Goal: Check status: Check status

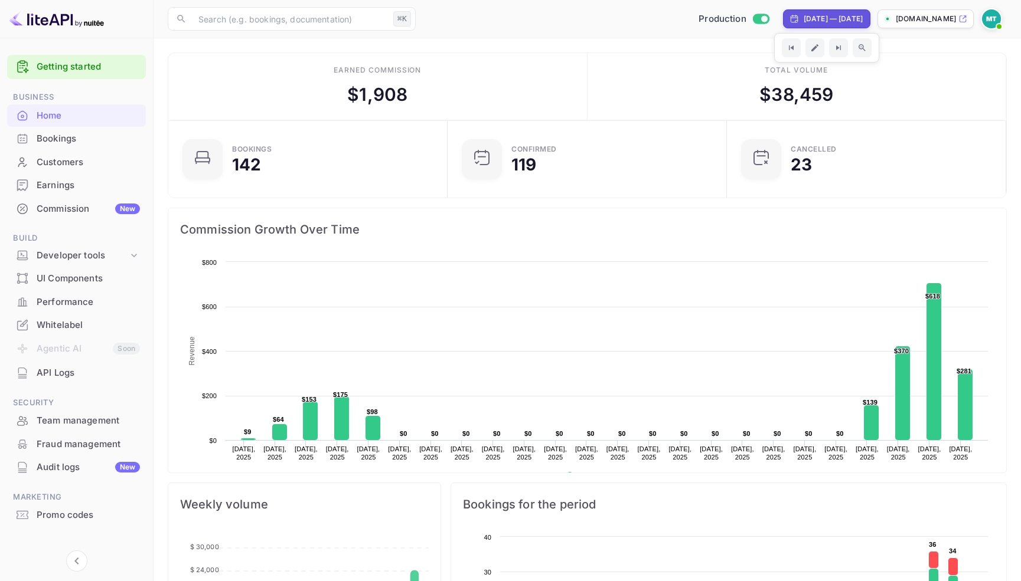
click at [813, 22] on div "Aug 22, 2025 — Oct 8, 2025" at bounding box center [832, 19] width 59 height 11
select select "7"
select select "2025"
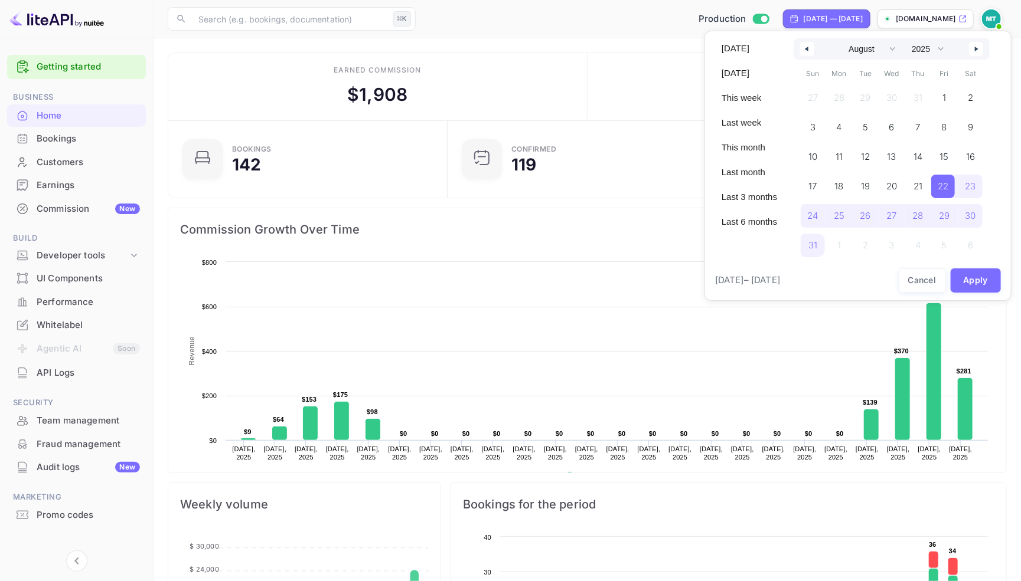
scroll to position [0, 0]
click at [982, 47] on button "button" at bounding box center [976, 49] width 14 height 14
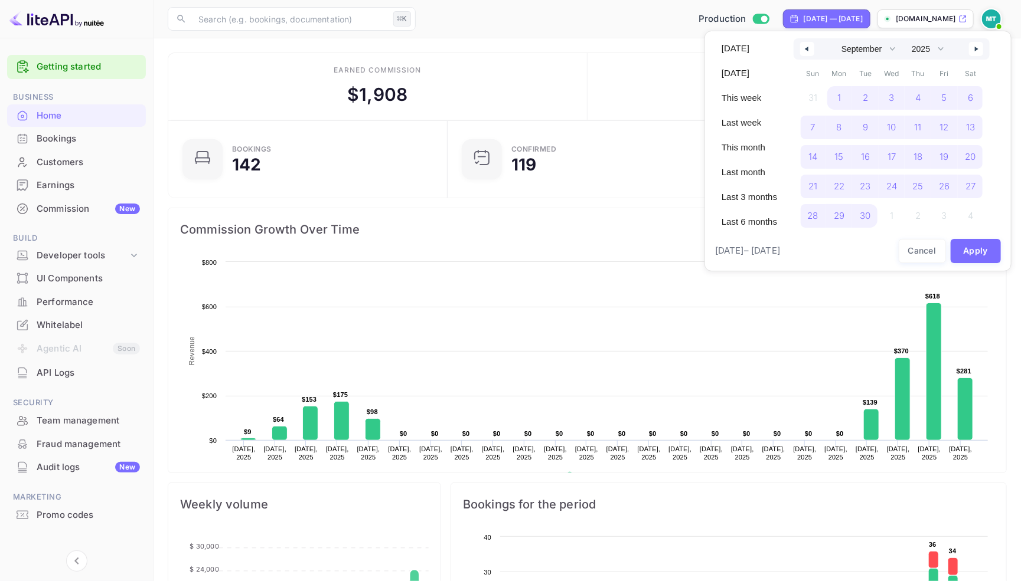
click at [982, 47] on button "button" at bounding box center [976, 49] width 14 height 14
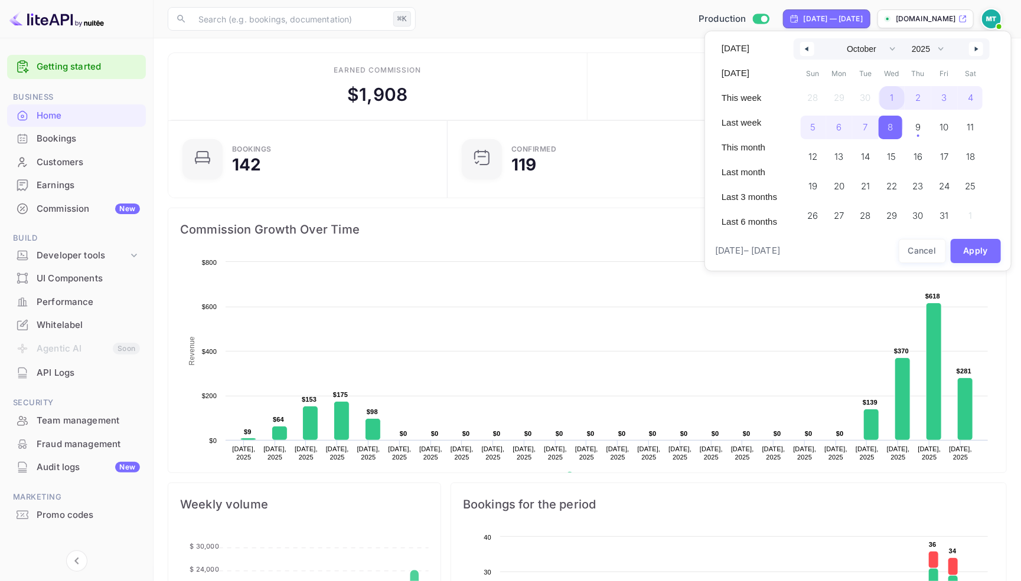
click at [893, 97] on span "1" at bounding box center [892, 97] width 4 height 21
click at [920, 127] on span "9" at bounding box center [917, 127] width 5 height 21
click at [967, 250] on button "Apply" at bounding box center [975, 251] width 51 height 24
select select "8"
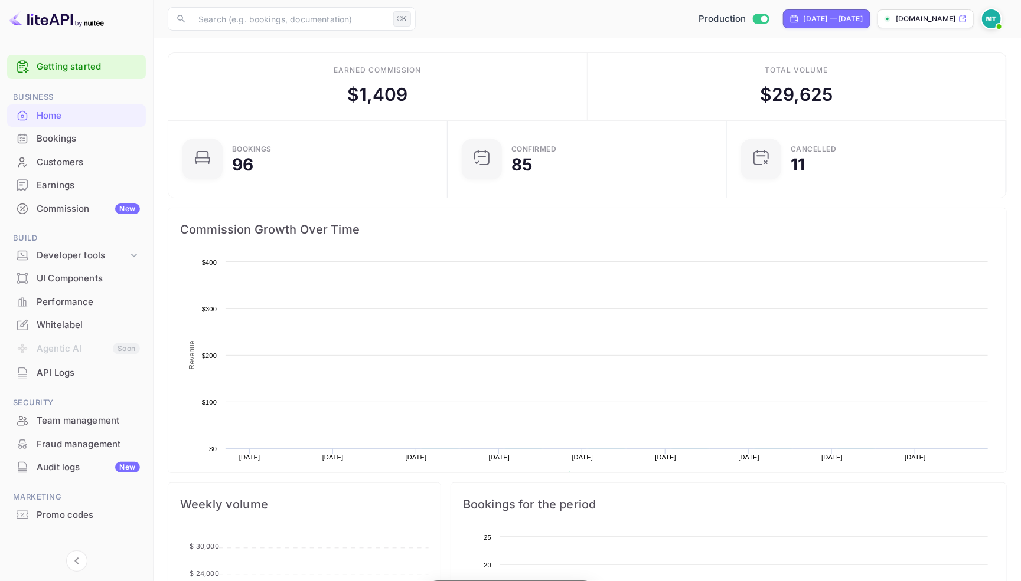
scroll to position [1, 1]
